Goal: Task Accomplishment & Management: Complete application form

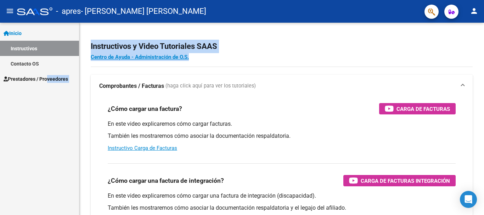
drag, startPoint x: 133, startPoint y: 70, endPoint x: 43, endPoint y: 74, distance: 90.1
click at [43, 74] on mat-sidenav-container "Inicio Instructivos Contacto OS Prestadores / Proveedores Facturas - Listado/Ca…" at bounding box center [242, 119] width 484 height 192
click at [17, 78] on span "Prestadores / Proveedores" at bounding box center [36, 79] width 65 height 8
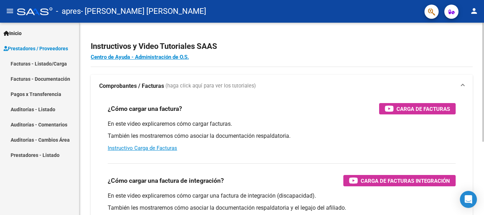
click at [95, 143] on div "¿Cómo cargar una factura? Carga de Facturas En este video explicaremos cómo car…" at bounding box center [282, 198] width 382 height 202
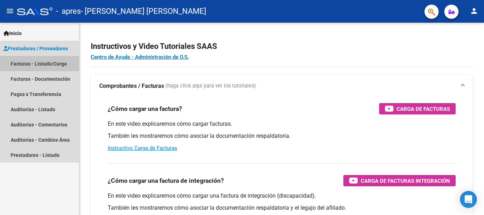
click at [53, 61] on link "Facturas - Listado/Carga" at bounding box center [39, 63] width 79 height 15
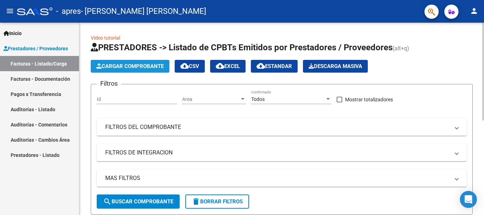
click at [140, 63] on span "Cargar Comprobante" at bounding box center [129, 66] width 67 height 6
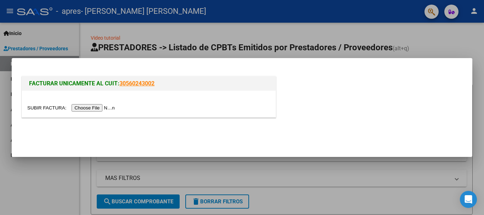
click at [92, 106] on input "file" at bounding box center [72, 107] width 90 height 7
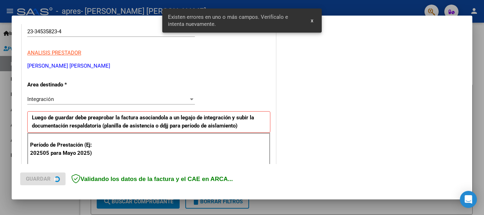
scroll to position [164, 0]
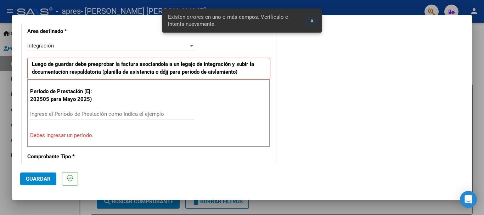
click at [311, 21] on span "x" at bounding box center [312, 20] width 2 height 6
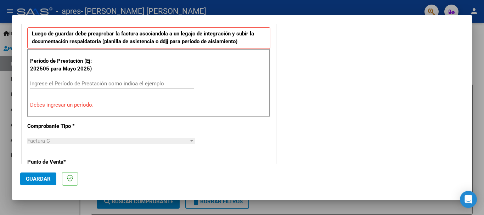
scroll to position [198, 0]
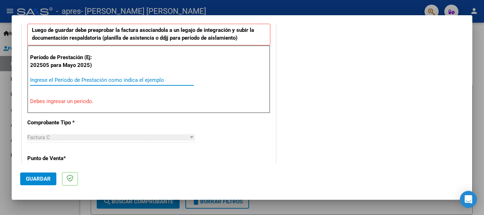
click at [72, 80] on input "Ingrese el Período de Prestación como indica el ejemplo" at bounding box center [112, 80] width 164 height 6
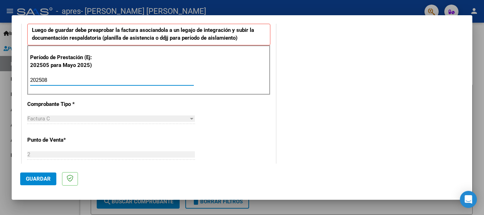
type input "202508"
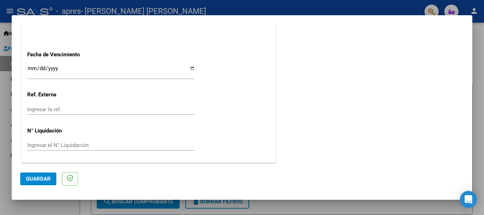
scroll to position [484, 0]
click at [191, 66] on input "Ingresar la fecha" at bounding box center [111, 70] width 168 height 11
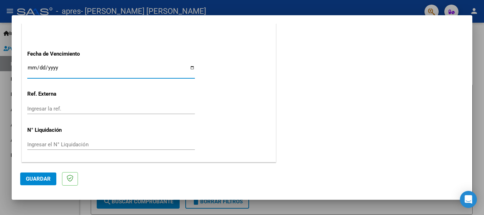
type input "[DATE]"
click at [36, 174] on button "Guardar" at bounding box center [38, 179] width 36 height 13
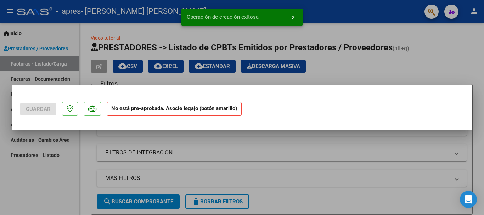
scroll to position [0, 0]
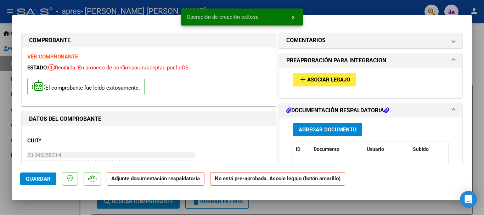
click at [320, 83] on span "Asociar Legajo" at bounding box center [328, 80] width 43 height 6
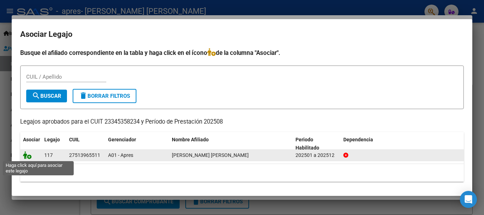
click at [28, 153] on icon at bounding box center [27, 155] width 9 height 8
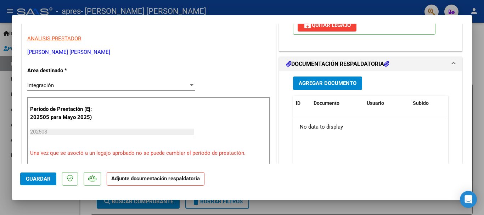
scroll to position [140, 0]
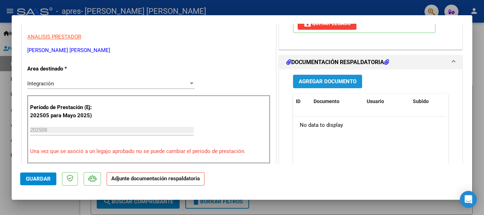
click at [311, 82] on span "Agregar Documento" at bounding box center [328, 82] width 58 height 6
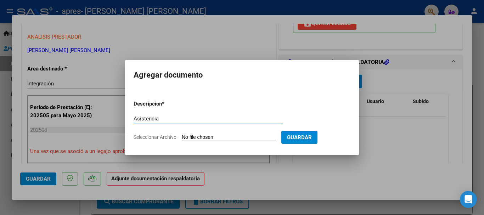
type input "Asistencia"
click at [231, 133] on form "Descripcion * Asistencia Escriba aquí una descripcion Seleccionar Archivo Guard…" at bounding box center [242, 121] width 217 height 52
click at [231, 135] on input "Seleccionar Archivo" at bounding box center [229, 137] width 94 height 7
type input "C:\fakepath\Asistencia Natalis.pdf"
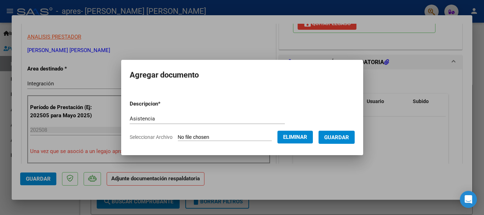
click at [348, 137] on span "Guardar" at bounding box center [336, 137] width 25 height 6
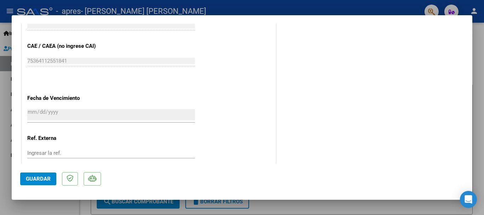
scroll to position [495, 0]
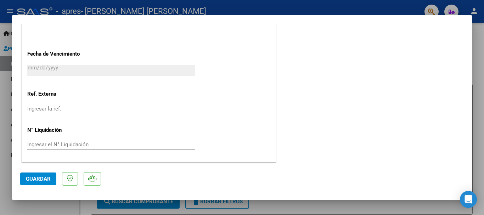
click at [37, 180] on span "Guardar" at bounding box center [38, 179] width 25 height 6
click at [295, 17] on mat-dialog-container "COMPROBANTE VER COMPROBANTE ESTADO: Recibida. En proceso de confirmacion/acepta…" at bounding box center [242, 107] width 461 height 185
click at [296, 206] on div at bounding box center [242, 107] width 484 height 215
type input "$ 0,00"
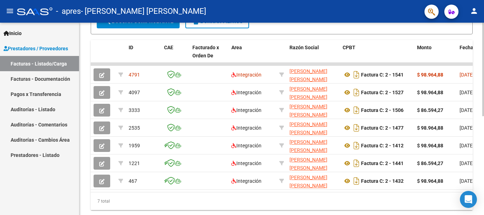
scroll to position [179, 0]
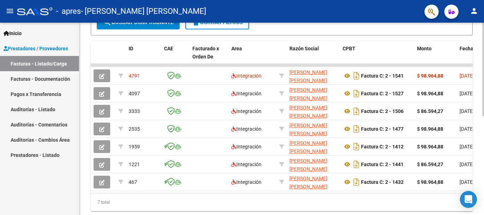
click at [484, 158] on div at bounding box center [483, 159] width 2 height 94
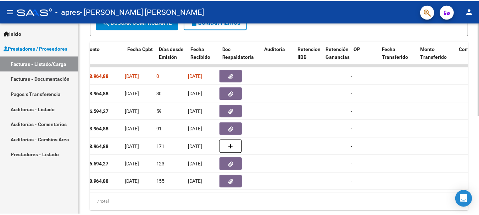
scroll to position [0, 0]
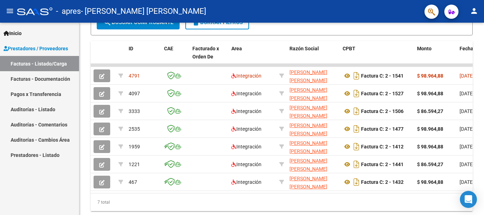
click at [471, 9] on mat-icon "person" at bounding box center [474, 11] width 9 height 9
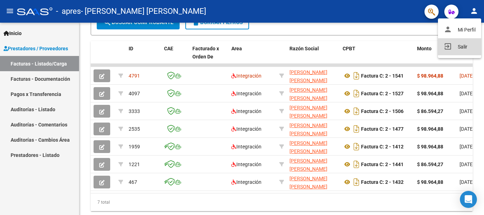
click at [461, 44] on button "exit_to_app Salir" at bounding box center [459, 46] width 43 height 17
